Goal: Task Accomplishment & Management: Manage account settings

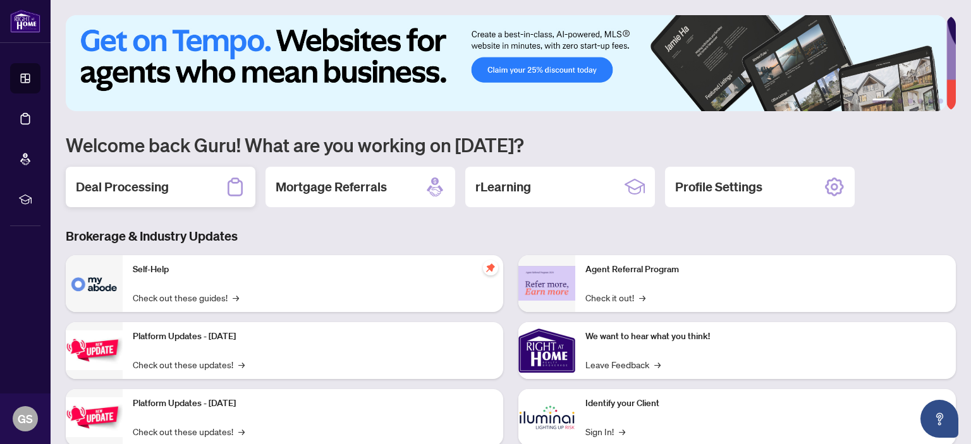
click at [139, 184] on h2 "Deal Processing" at bounding box center [122, 187] width 93 height 18
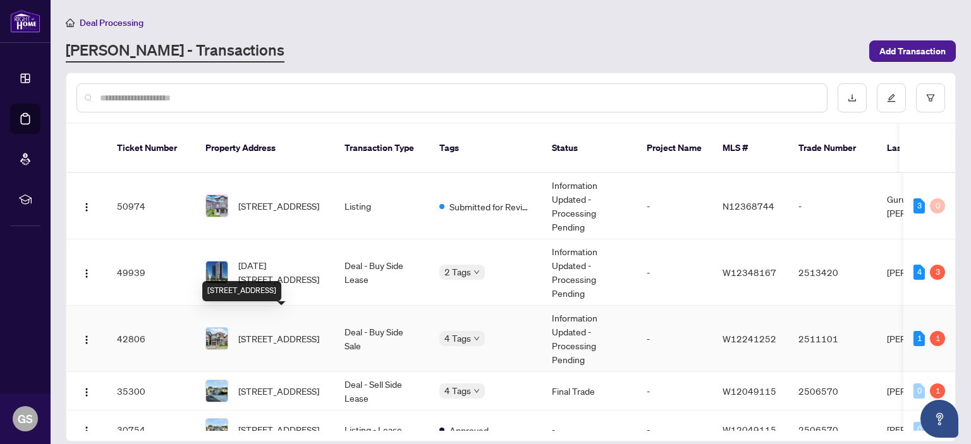
click at [278, 332] on span "[STREET_ADDRESS]" at bounding box center [278, 339] width 81 height 14
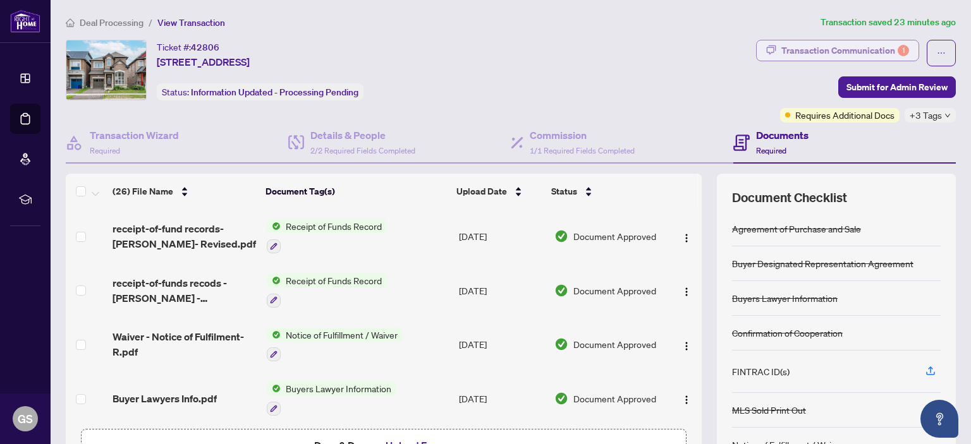
click at [868, 50] on div "Transaction Communication 1" at bounding box center [845, 50] width 128 height 20
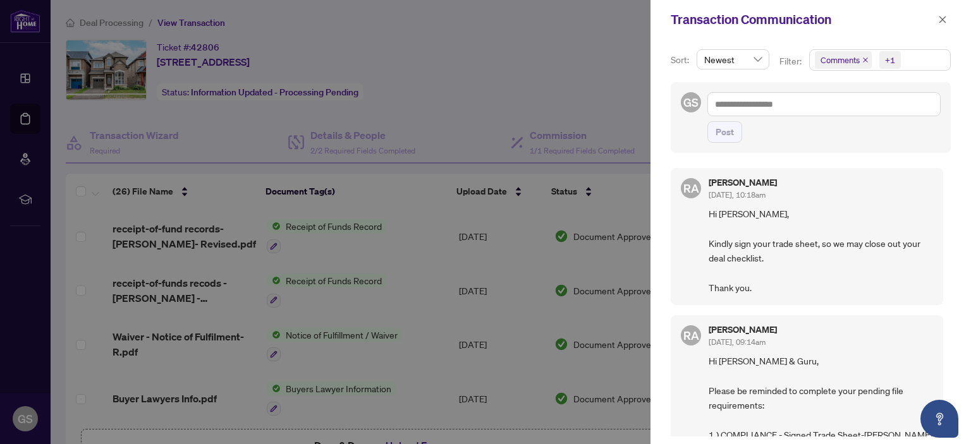
click at [523, 40] on div at bounding box center [485, 222] width 971 height 444
click at [940, 18] on icon "close" at bounding box center [942, 19] width 7 height 7
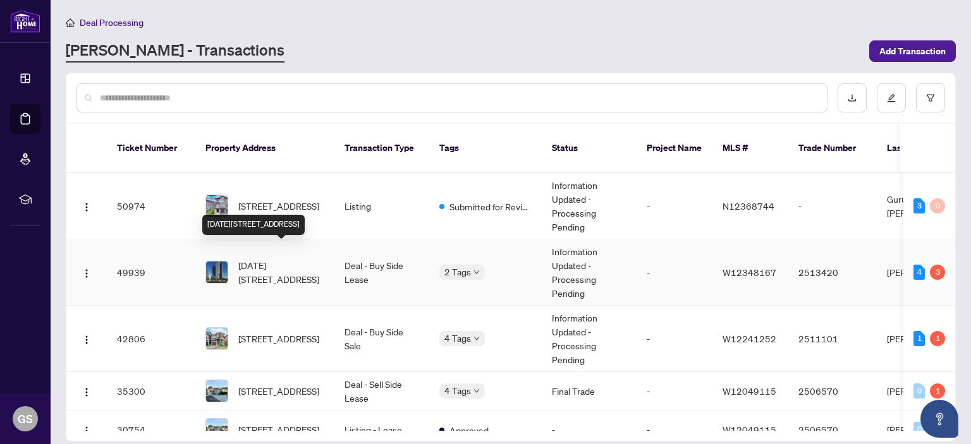
click at [285, 258] on span "[DATE][STREET_ADDRESS]" at bounding box center [281, 272] width 86 height 28
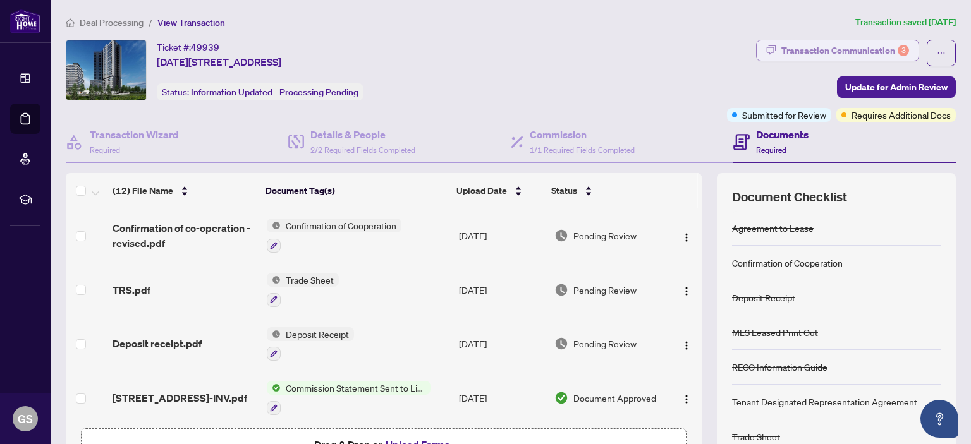
click at [810, 50] on div "Transaction Communication 3" at bounding box center [845, 50] width 128 height 20
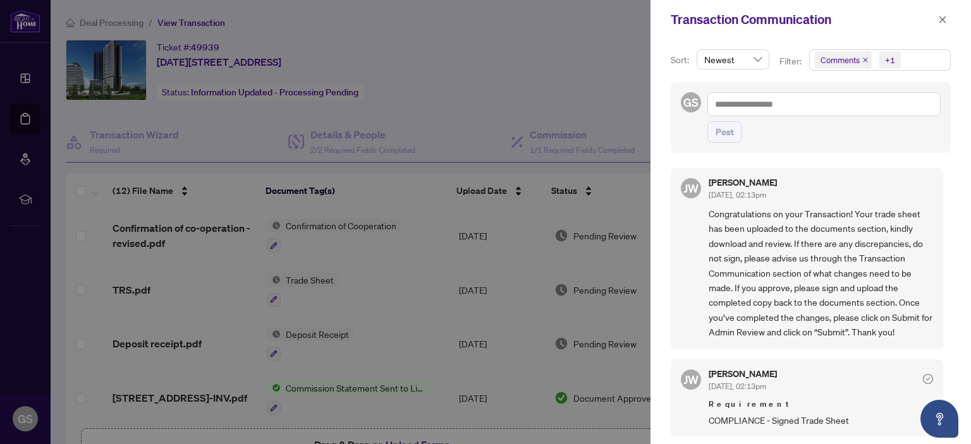
click at [576, 58] on div at bounding box center [485, 222] width 971 height 444
click at [941, 20] on icon "close" at bounding box center [942, 19] width 9 height 9
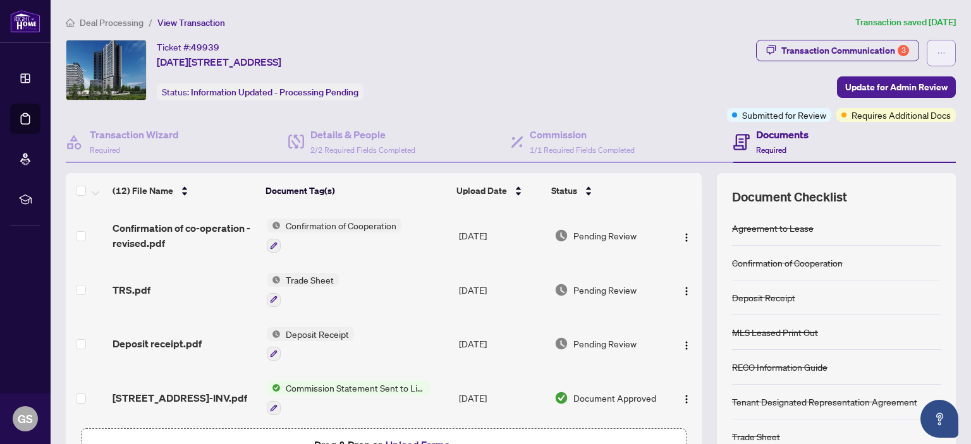
click at [937, 49] on icon "ellipsis" at bounding box center [941, 53] width 9 height 9
click at [585, 67] on div "Ticket #: 49939 [DATE]-[STREET_ADDRESS] Status: Information Updated - Processin…" at bounding box center [394, 70] width 656 height 61
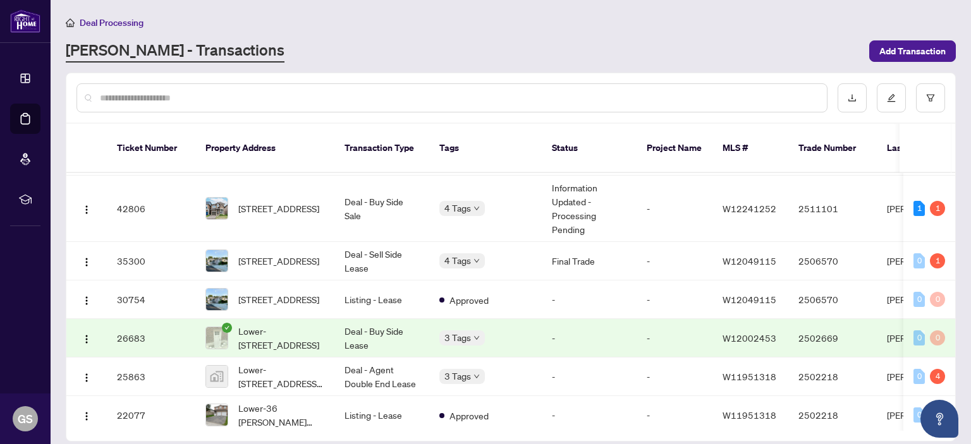
scroll to position [131, 0]
click at [250, 324] on span "Lower-[STREET_ADDRESS]" at bounding box center [281, 338] width 86 height 28
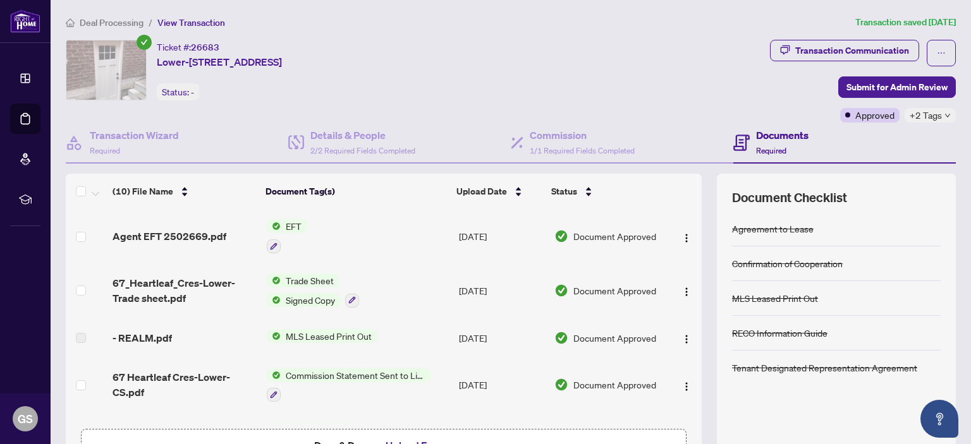
click at [287, 223] on span "EFT" at bounding box center [294, 226] width 26 height 14
click at [240, 287] on span "EFT" at bounding box center [240, 287] width 26 height 14
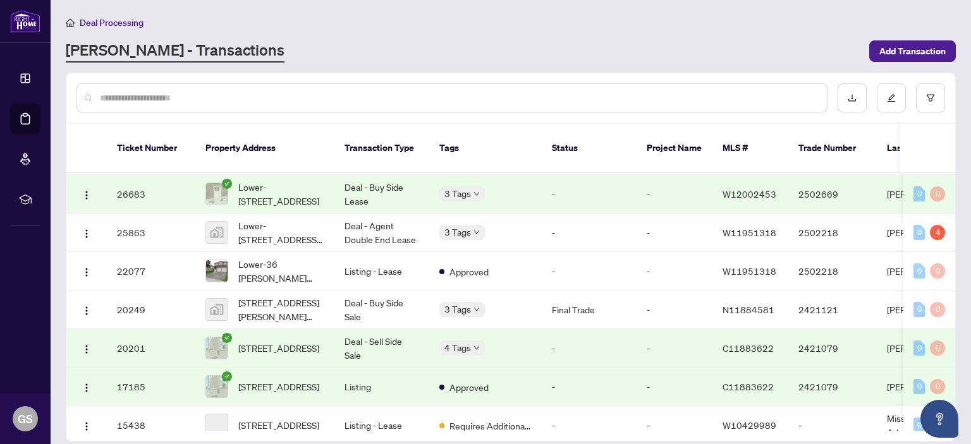
scroll to position [275, 0]
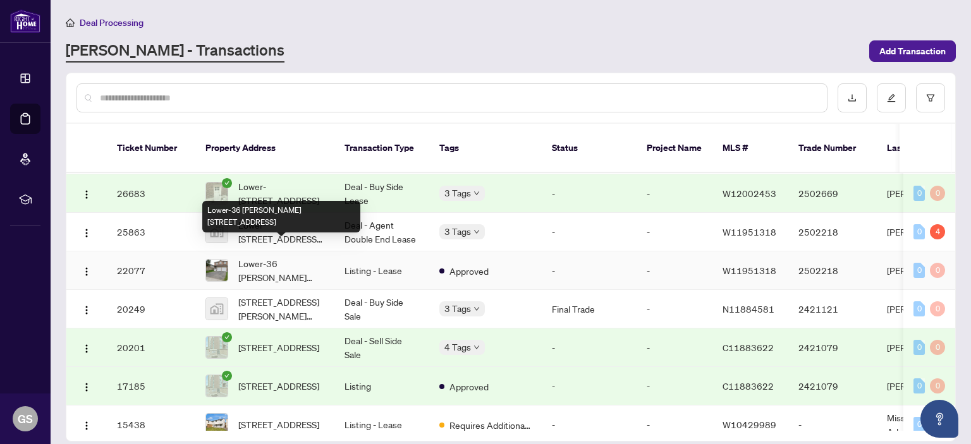
click at [258, 257] on span "Lower-36 [PERSON_NAME] [STREET_ADDRESS]" at bounding box center [281, 271] width 86 height 28
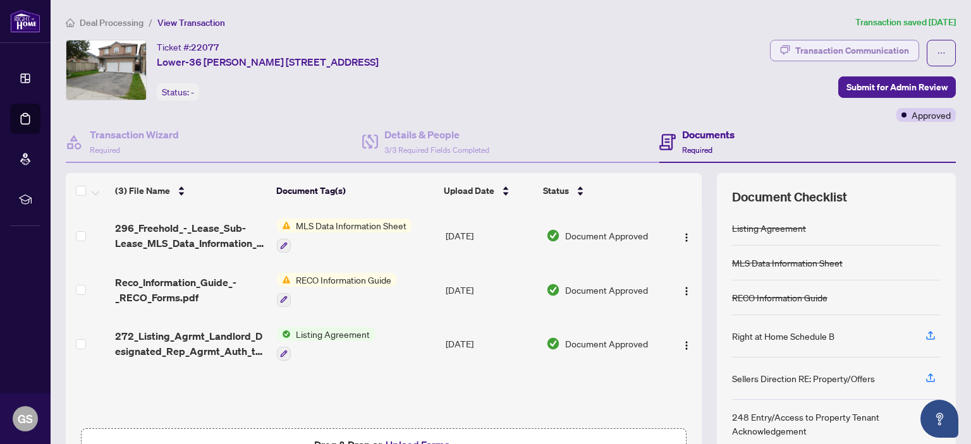
click at [850, 52] on div "Transaction Communication" at bounding box center [852, 50] width 114 height 20
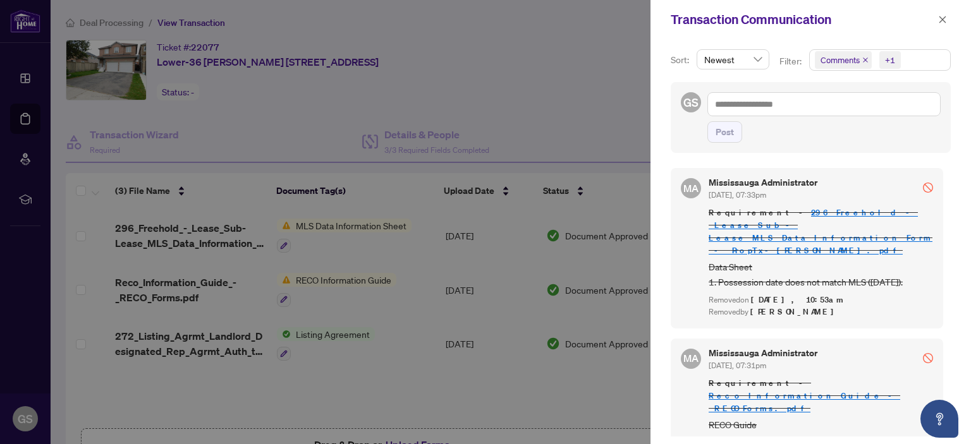
click at [576, 94] on div at bounding box center [485, 222] width 971 height 444
click at [758, 59] on span "Newest" at bounding box center [733, 59] width 58 height 19
click at [544, 95] on div at bounding box center [485, 222] width 971 height 444
click at [940, 16] on icon "close" at bounding box center [942, 19] width 9 height 9
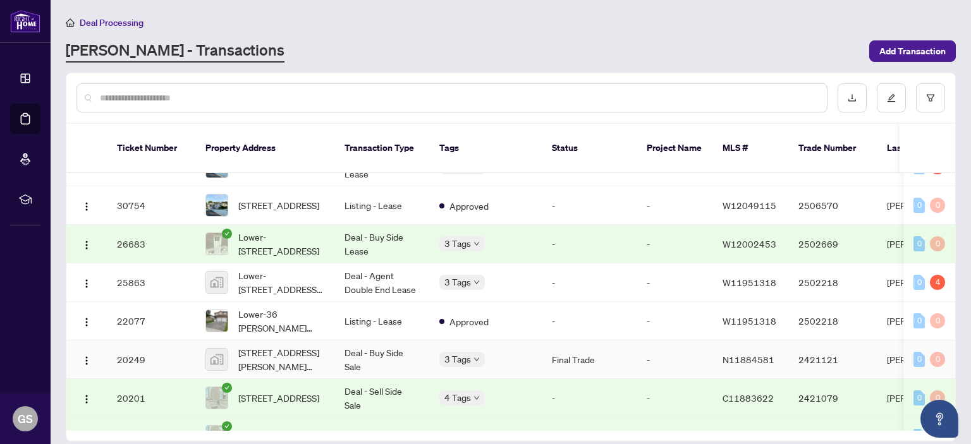
scroll to position [225, 0]
click at [372, 263] on td "Deal - Agent Double End Lease" at bounding box center [381, 282] width 95 height 39
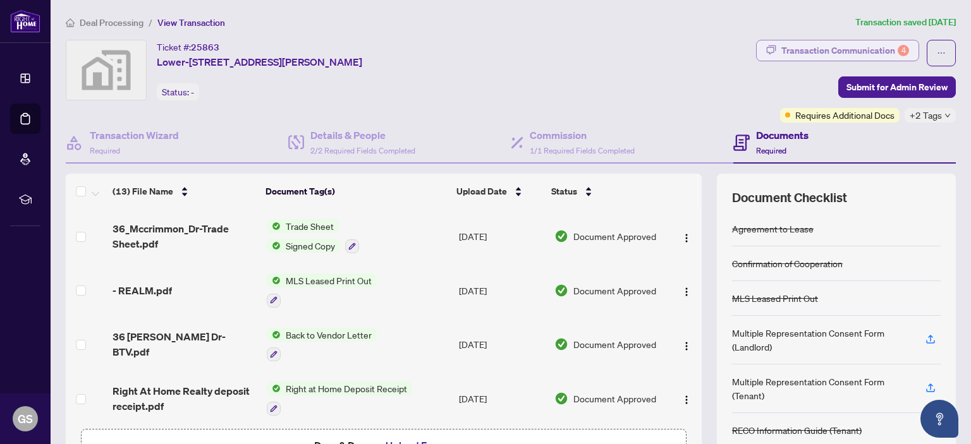
click at [852, 45] on div "Transaction Communication 4" at bounding box center [845, 50] width 128 height 20
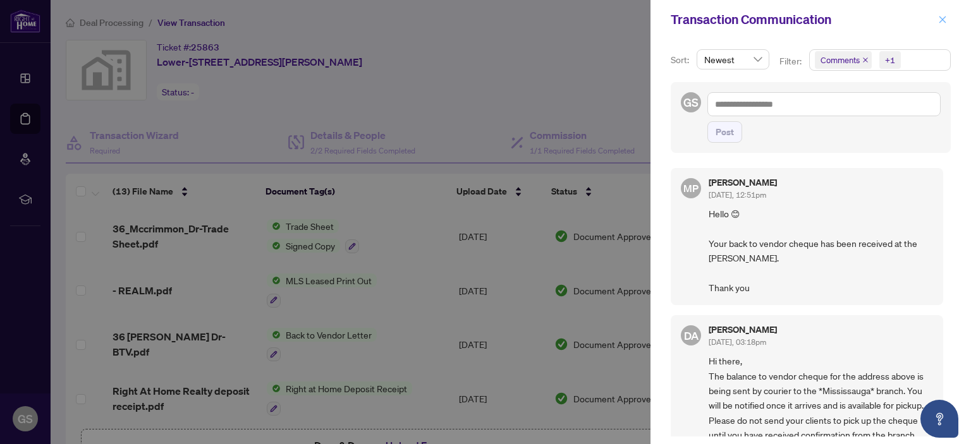
click at [941, 21] on icon "close" at bounding box center [942, 19] width 9 height 9
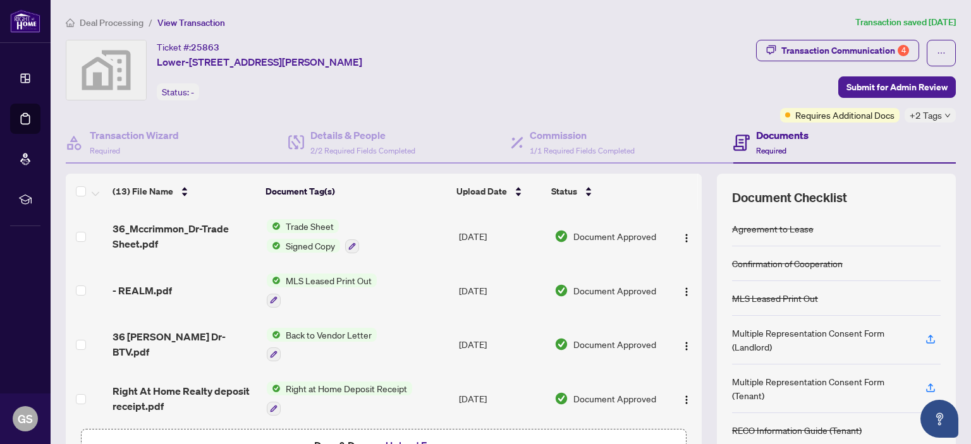
scroll to position [52, 0]
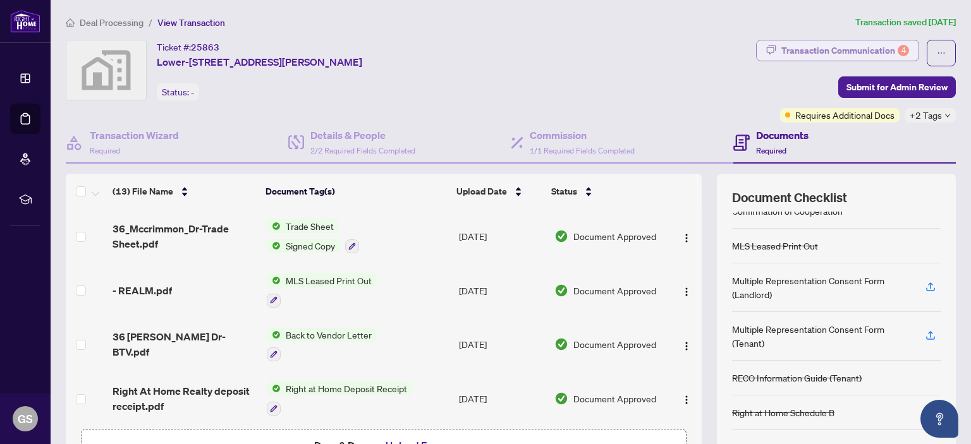
click at [868, 48] on div "Transaction Communication 4" at bounding box center [845, 50] width 128 height 20
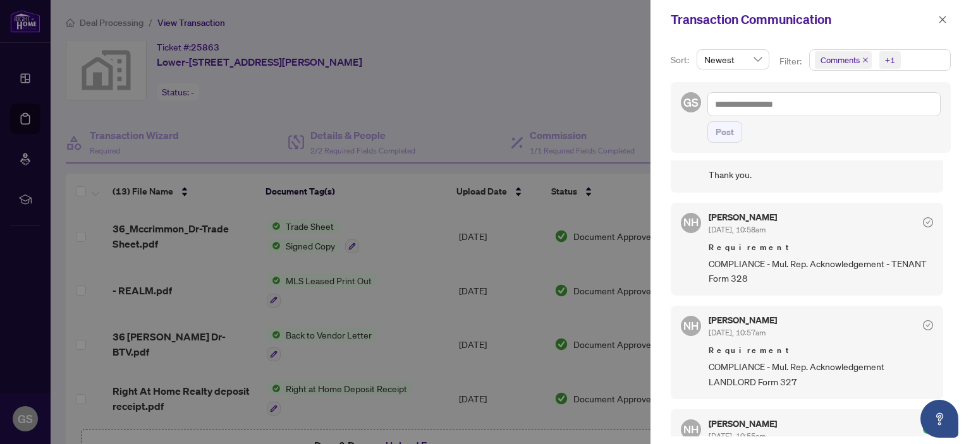
scroll to position [439, 0]
click at [559, 65] on div at bounding box center [485, 222] width 971 height 444
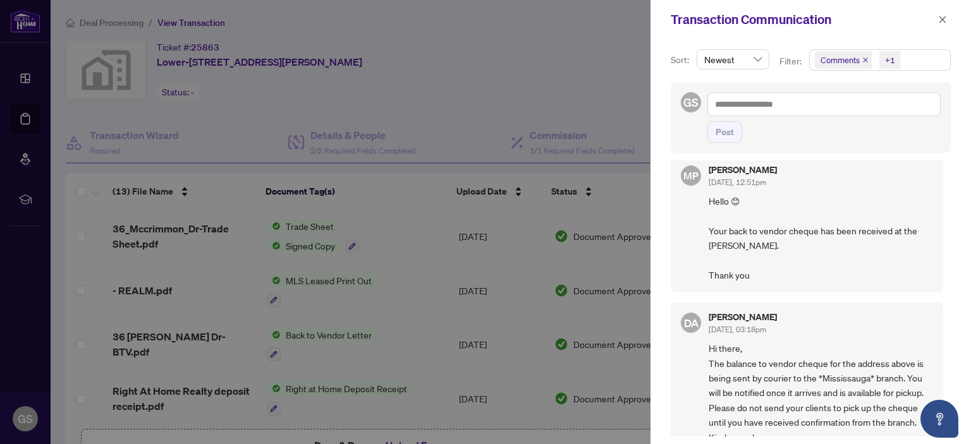
scroll to position [0, 0]
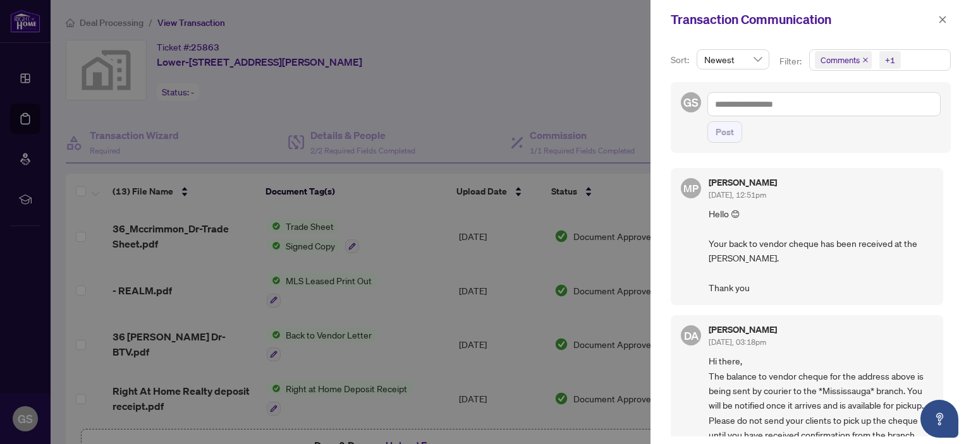
click at [497, 50] on div at bounding box center [485, 222] width 971 height 444
click at [592, 42] on div at bounding box center [485, 222] width 971 height 444
click at [943, 18] on icon "close" at bounding box center [942, 19] width 7 height 7
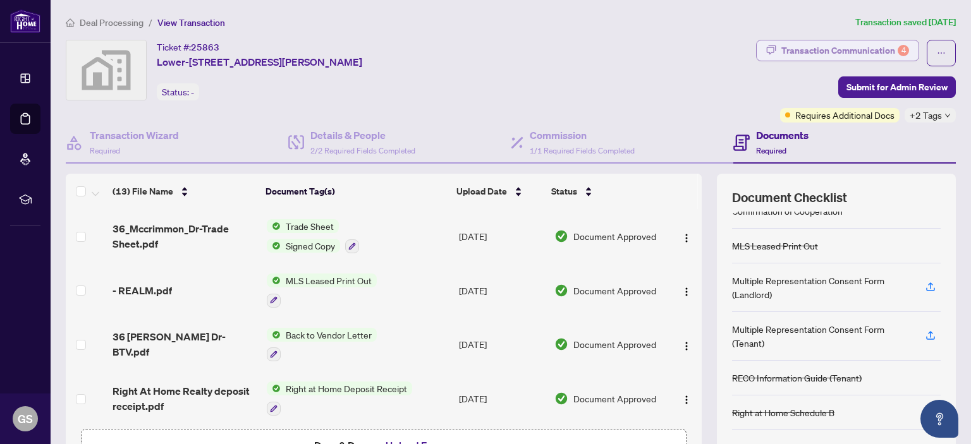
click at [856, 48] on div "Transaction Communication 4" at bounding box center [845, 50] width 128 height 20
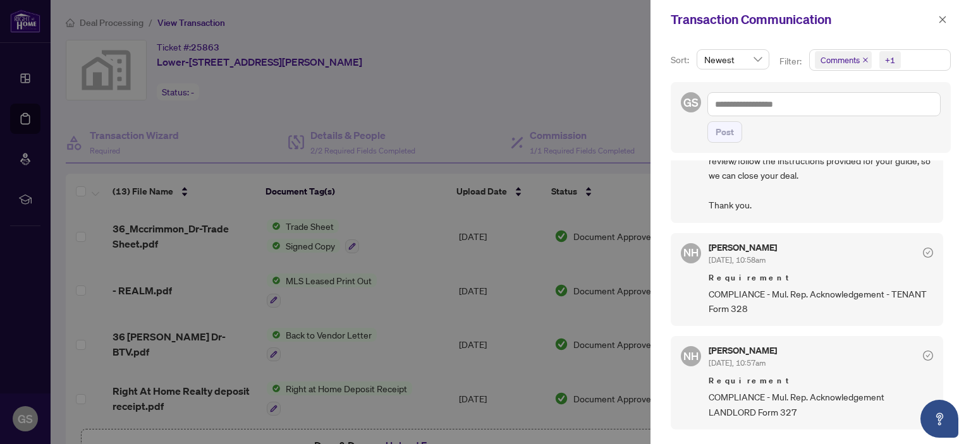
scroll to position [411, 0]
